Goal: Transaction & Acquisition: Subscribe to service/newsletter

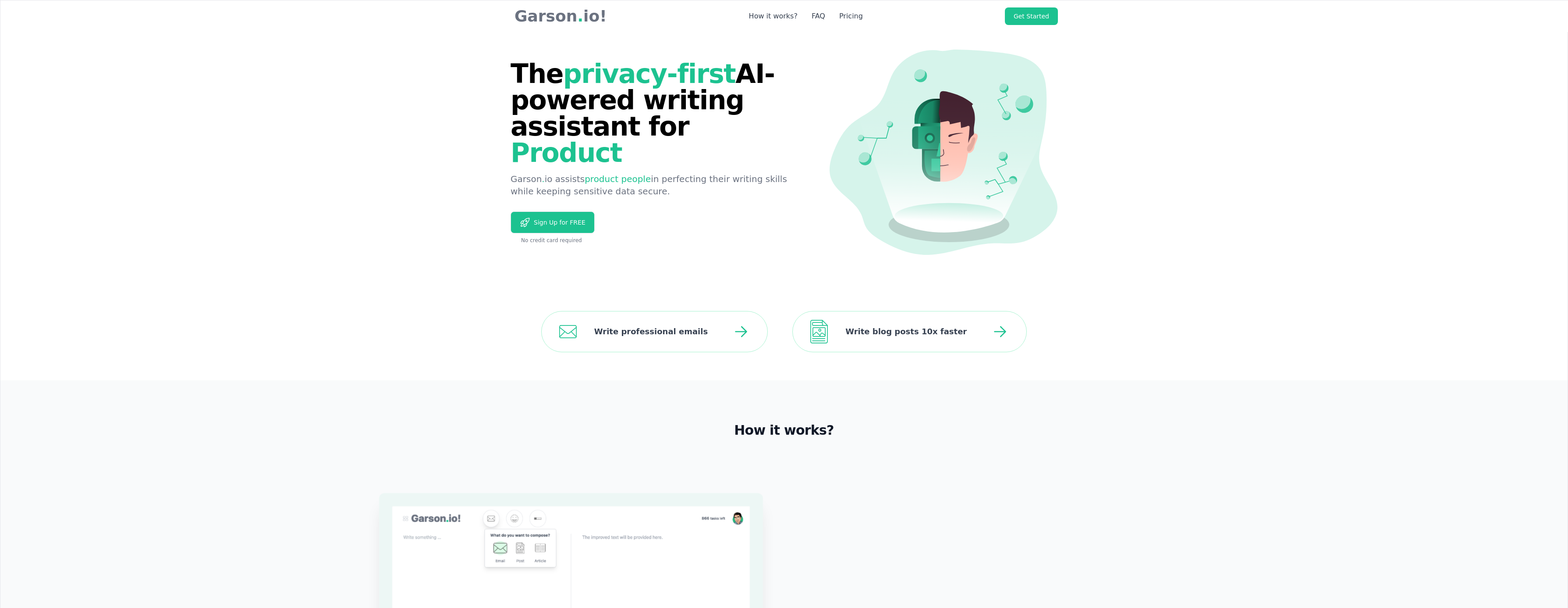
click at [260, 120] on section "The privacy-first AI-powered writing assistant for Product [PERSON_NAME] . io a…" at bounding box center [784, 142] width 1567 height 283
click at [1033, 19] on link "Get Started" at bounding box center [1031, 16] width 53 height 18
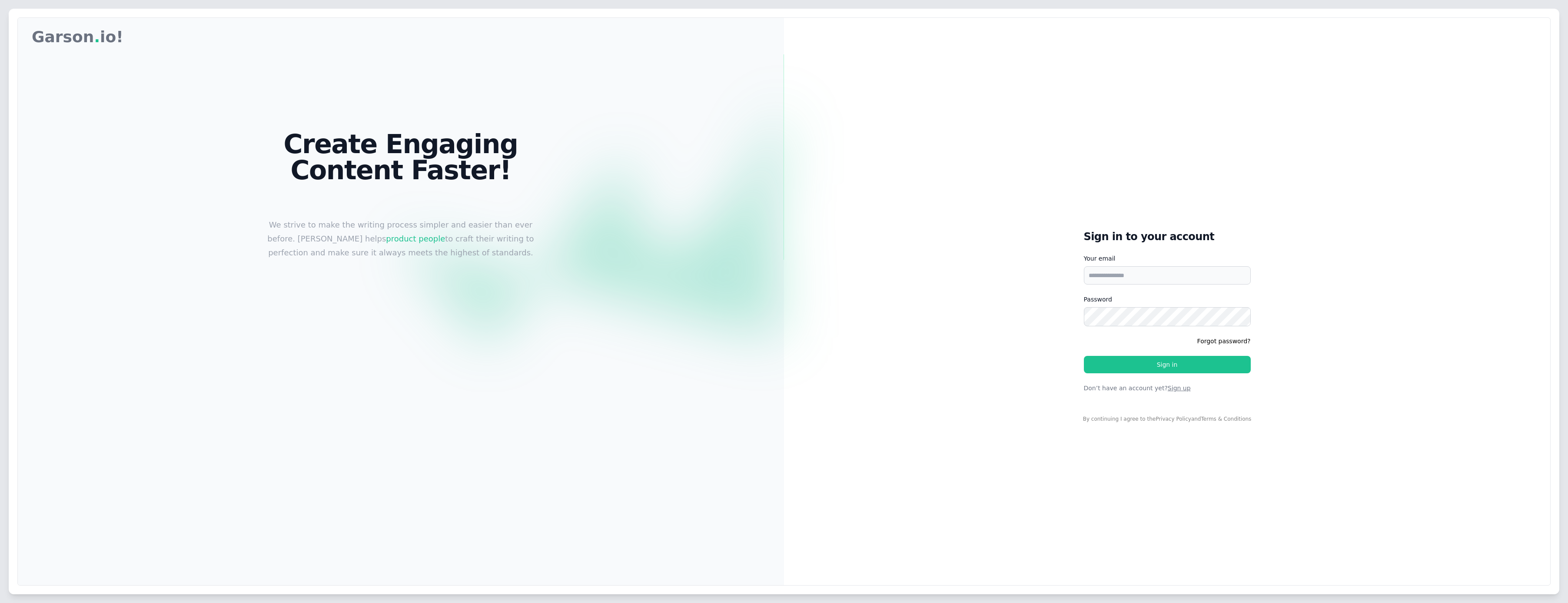
click at [1167, 392] on button "Sign up" at bounding box center [1179, 388] width 23 height 9
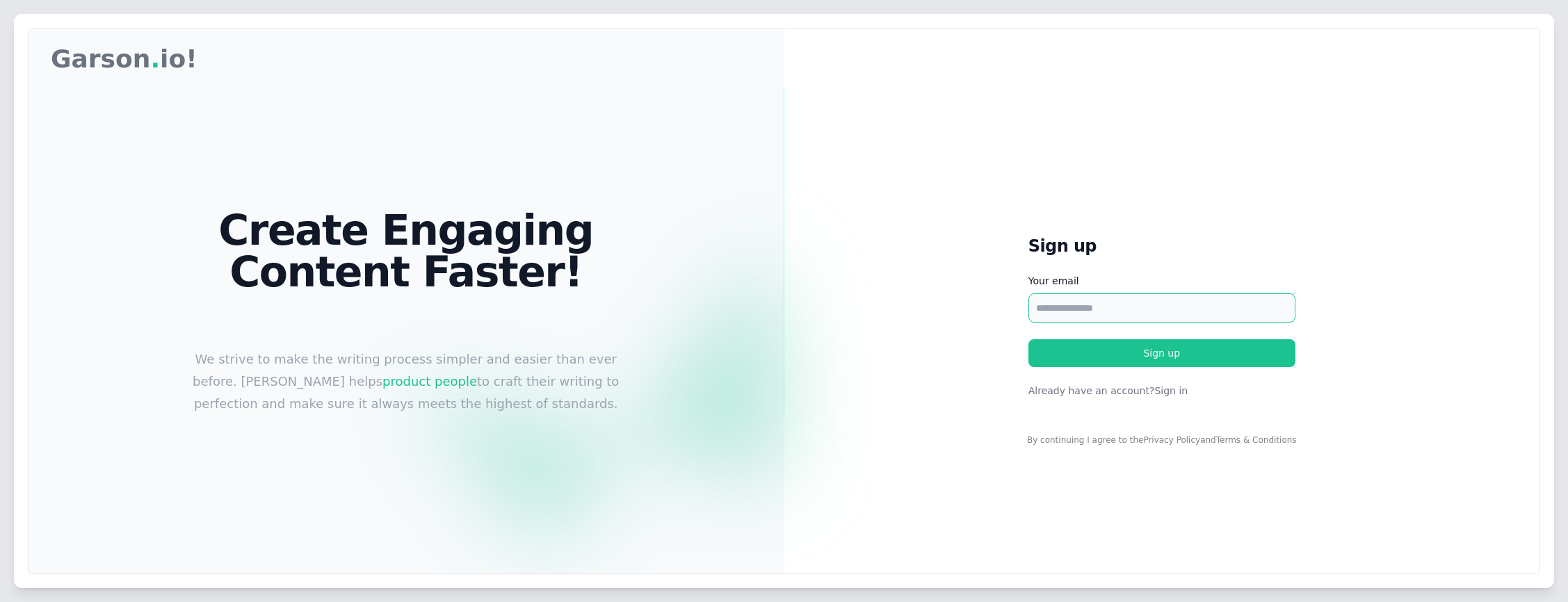
click at [1112, 318] on input "Your email" at bounding box center [1162, 308] width 267 height 29
click at [1111, 296] on input "Your email" at bounding box center [1162, 308] width 267 height 29
type input "**********"
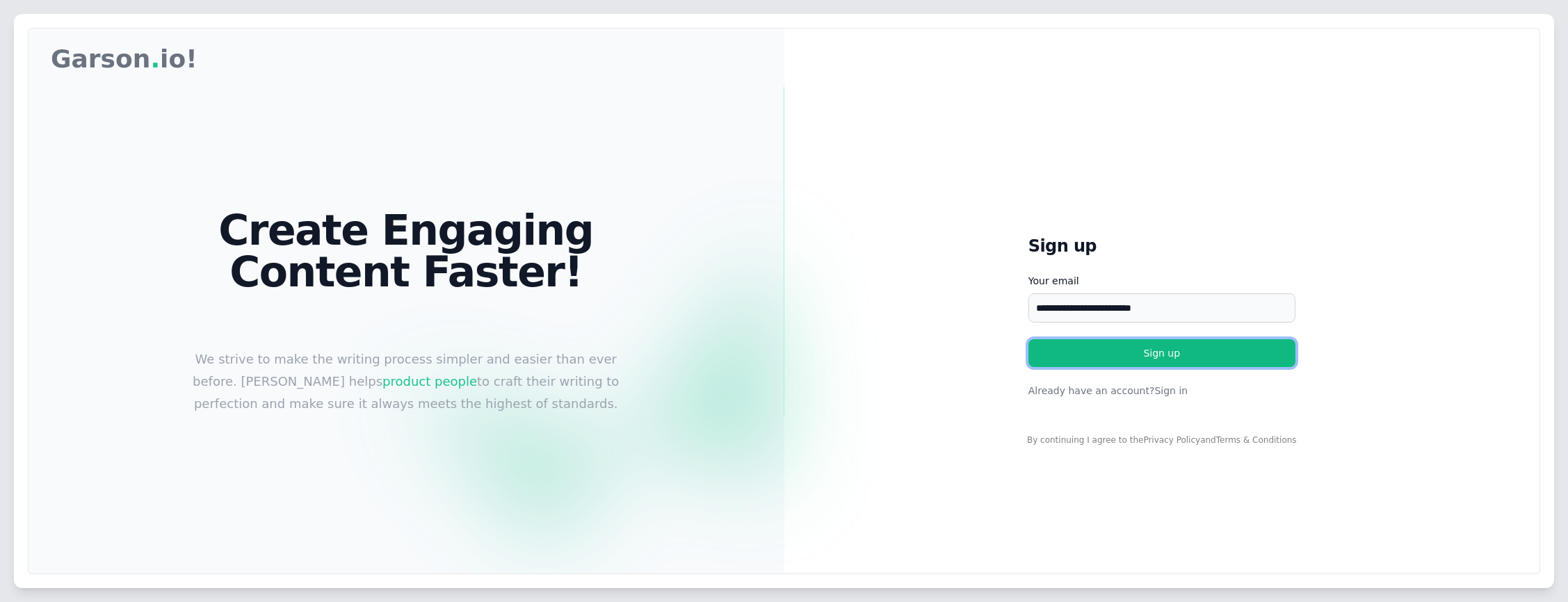
click at [1101, 357] on button "Sign up" at bounding box center [1162, 353] width 267 height 28
